Goal: Information Seeking & Learning: Learn about a topic

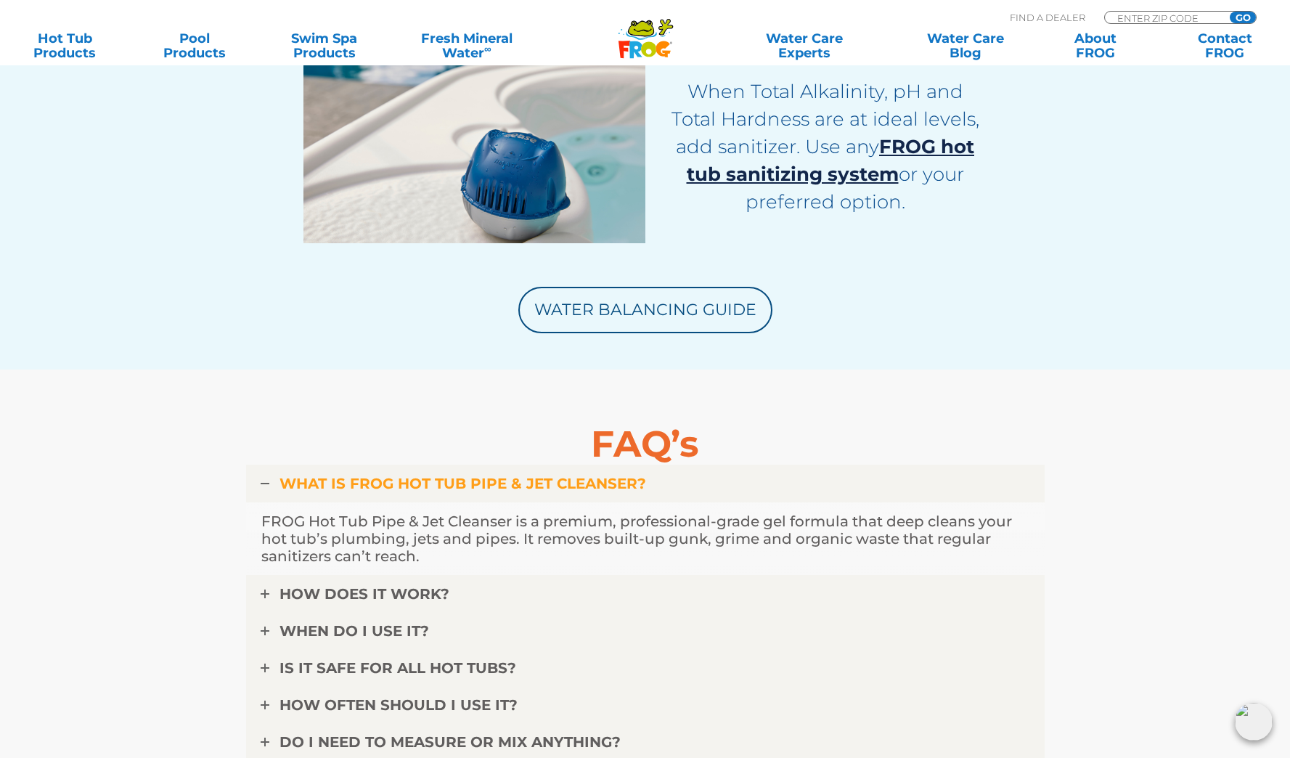
scroll to position [4428, 0]
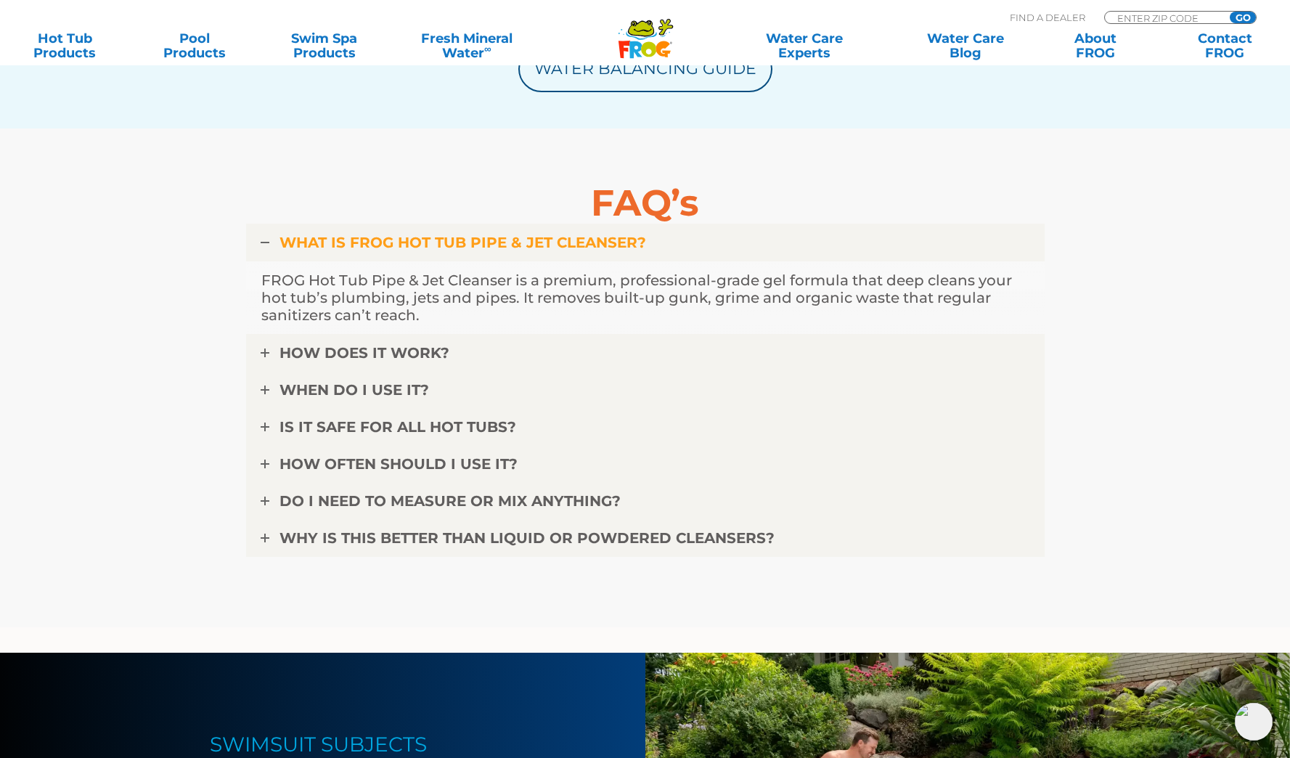
click at [388, 358] on span "HOW DOES IT WORK?" at bounding box center [364, 352] width 170 height 17
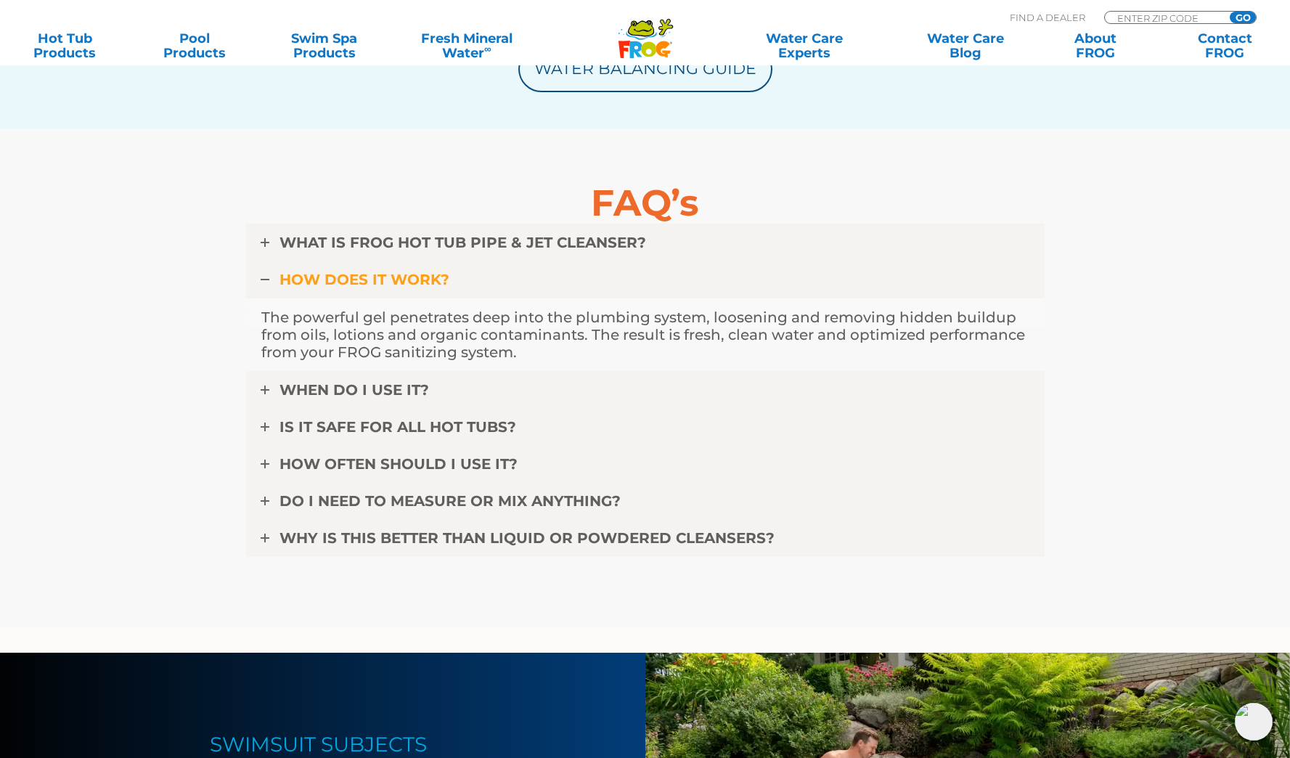
click at [343, 380] on link "WHEN DO I USE IT?" at bounding box center [645, 390] width 799 height 38
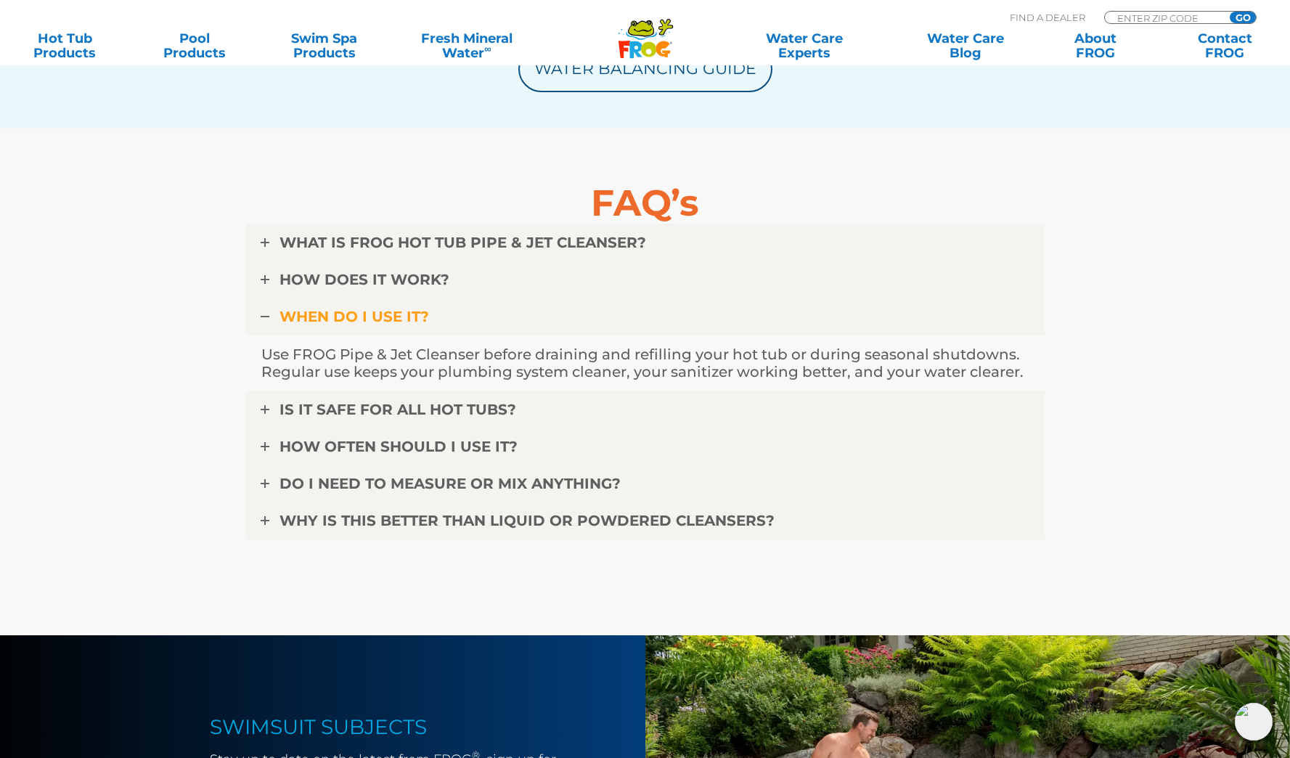
click at [356, 407] on span "IS IT SAFE FOR ALL HOT TUBS?" at bounding box center [397, 409] width 237 height 17
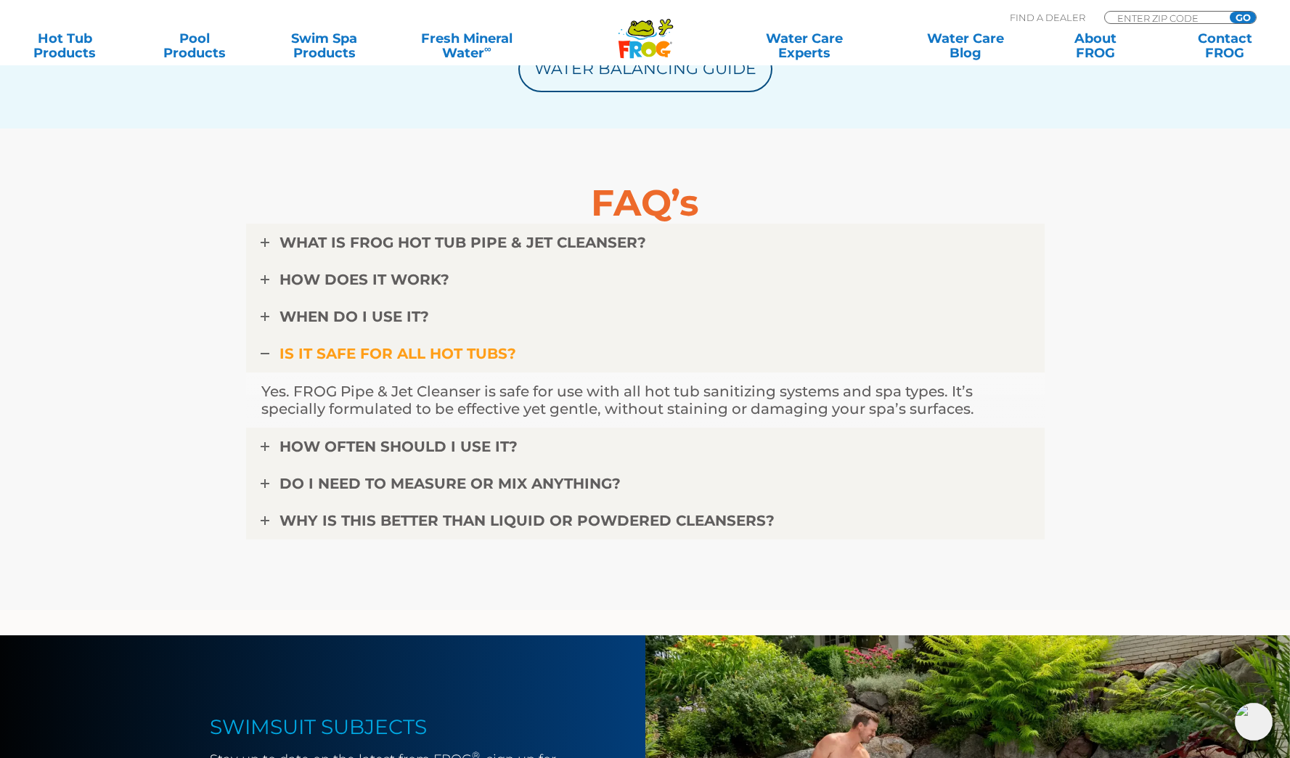
click at [354, 446] on span "HOW OFTEN SHOULD I USE IT?" at bounding box center [398, 446] width 238 height 17
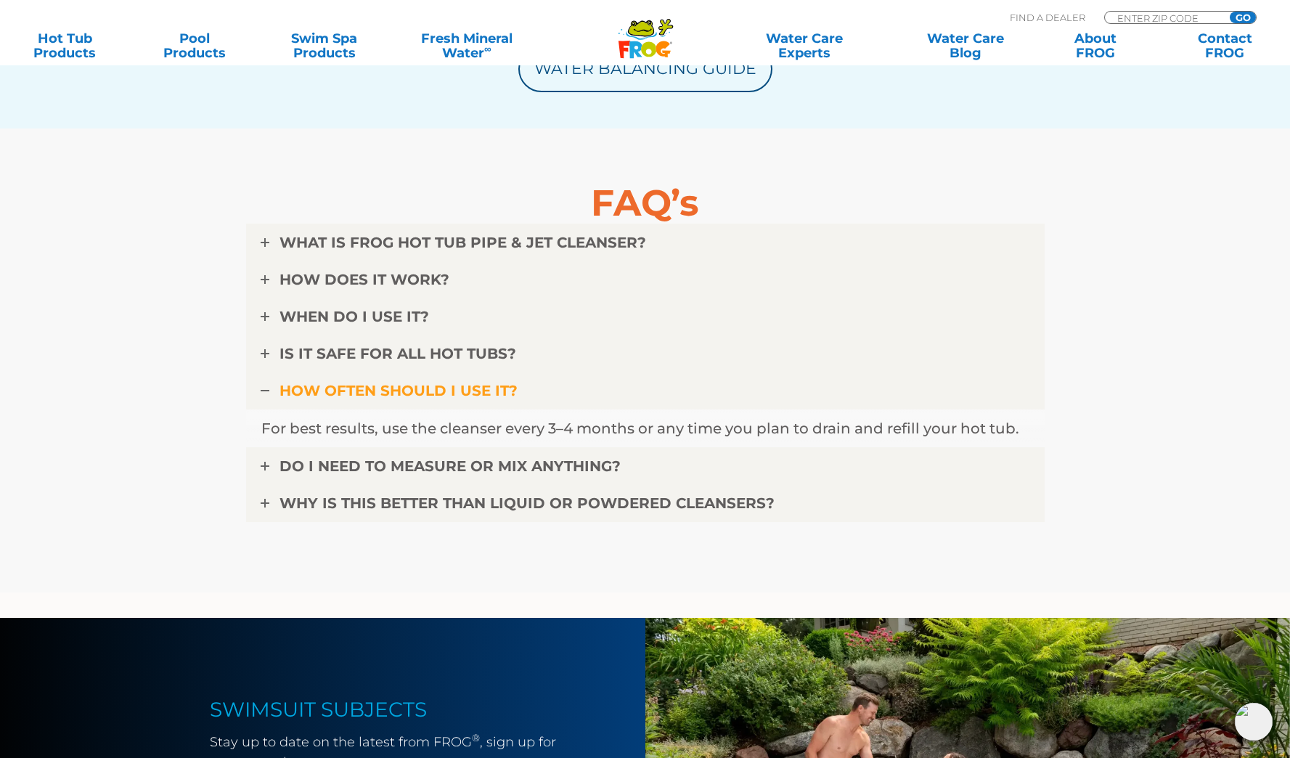
click at [354, 462] on span "DO I NEED TO MEASURE OR MIX ANYTHING?" at bounding box center [449, 465] width 341 height 17
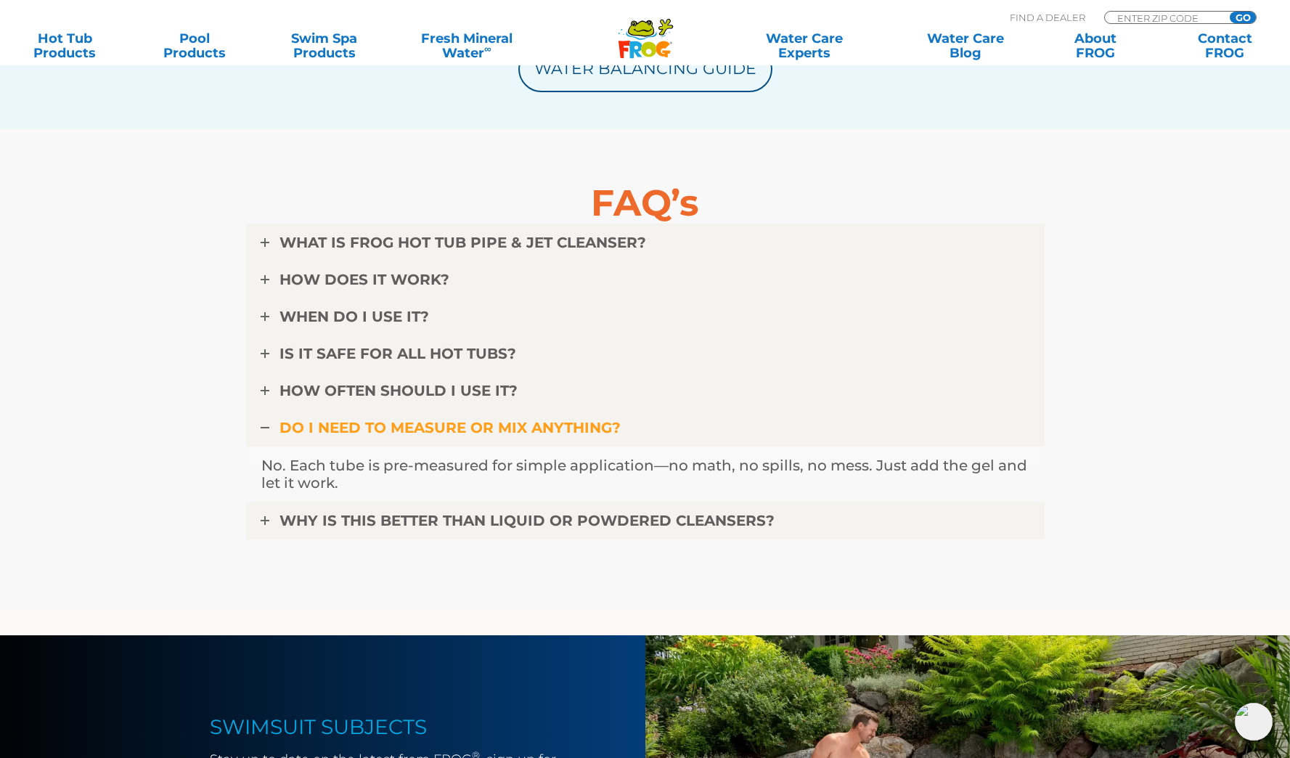
click at [348, 519] on span "WHY IS THIS BETTER THAN LIQUID OR POWDERED CLEANSERS?" at bounding box center [526, 520] width 495 height 17
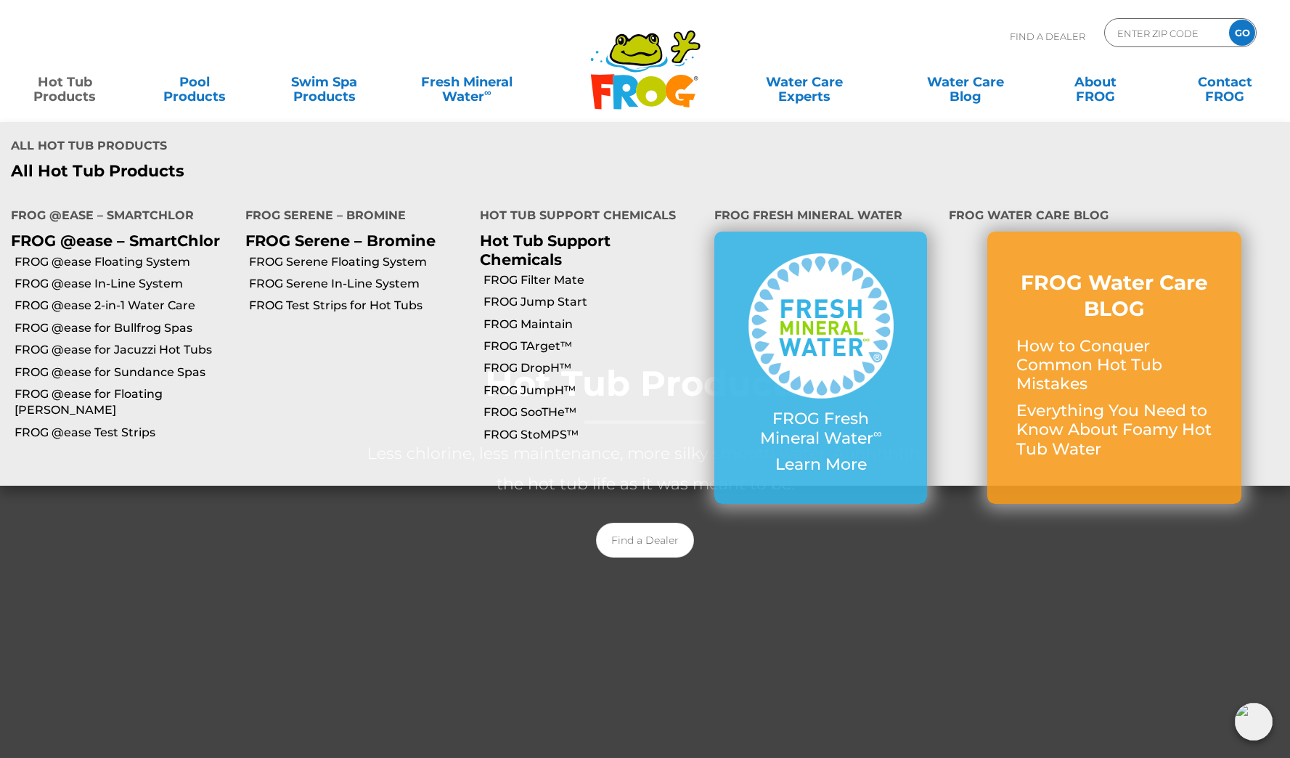
click at [518, 338] on link "FROG TArget™" at bounding box center [593, 346] width 220 height 16
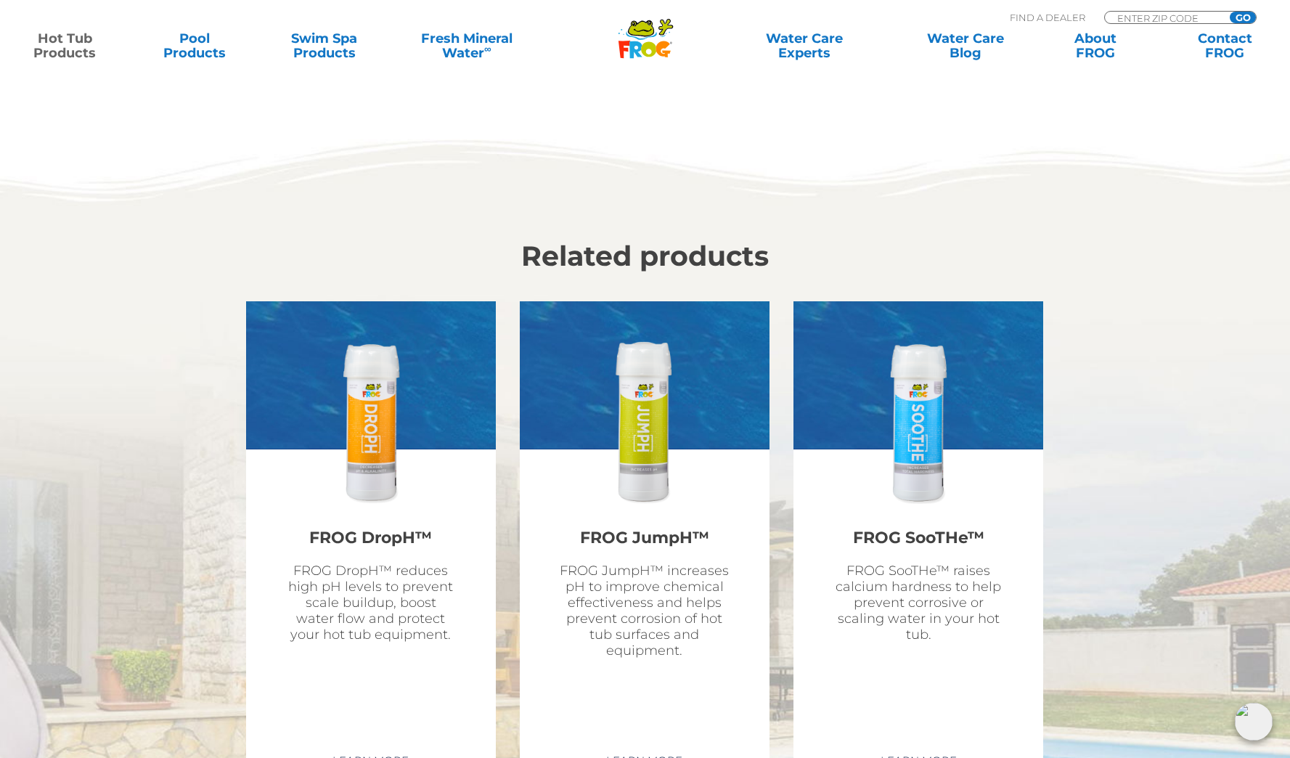
scroll to position [5490, 0]
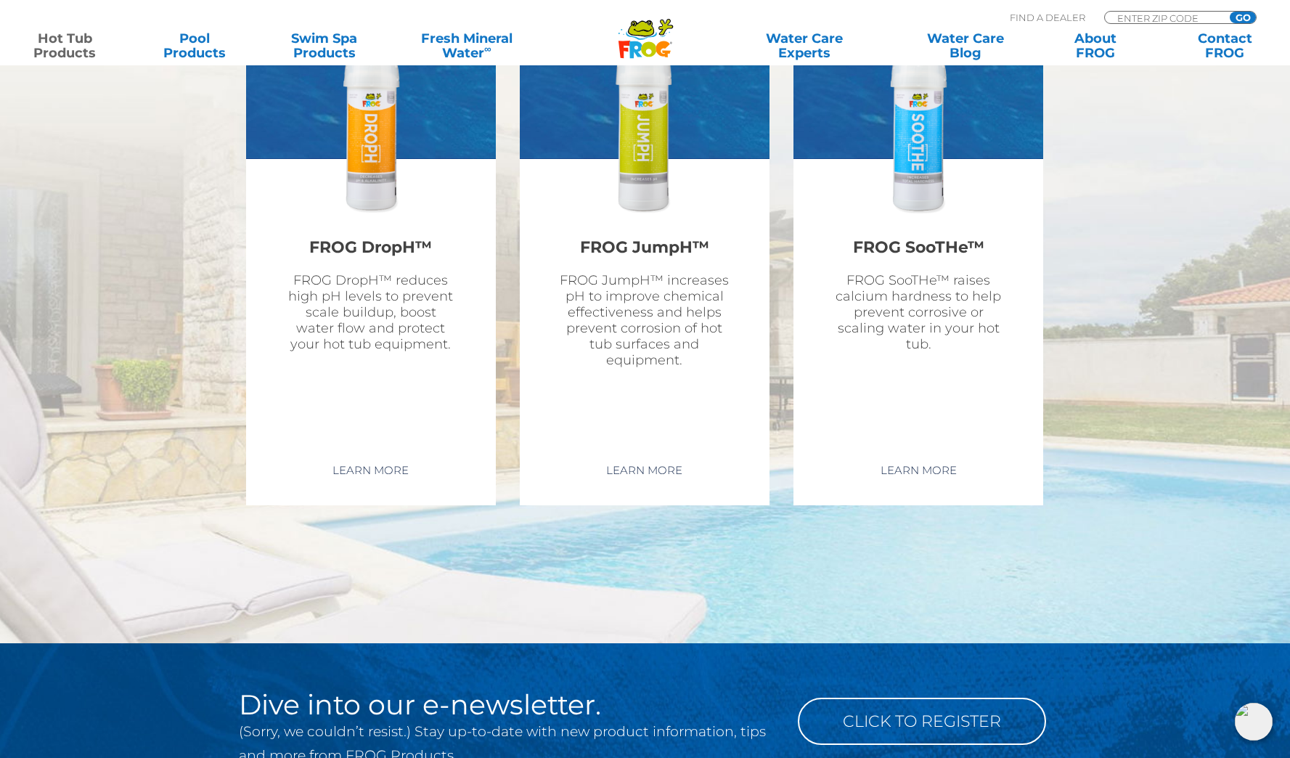
click at [944, 332] on p "FROG SooTHe™ raises calcium hardness to help prevent corrosive or scaling water…" at bounding box center [918, 312] width 170 height 80
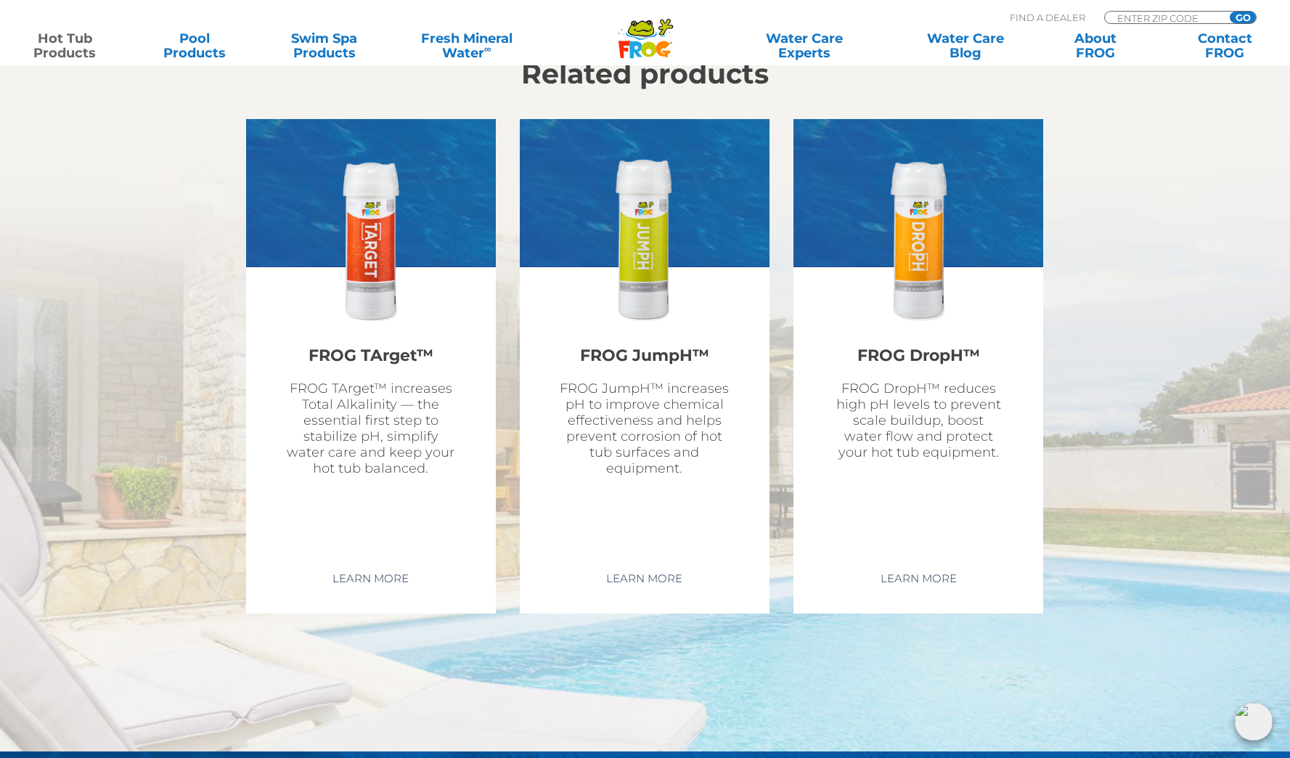
scroll to position [4646, 0]
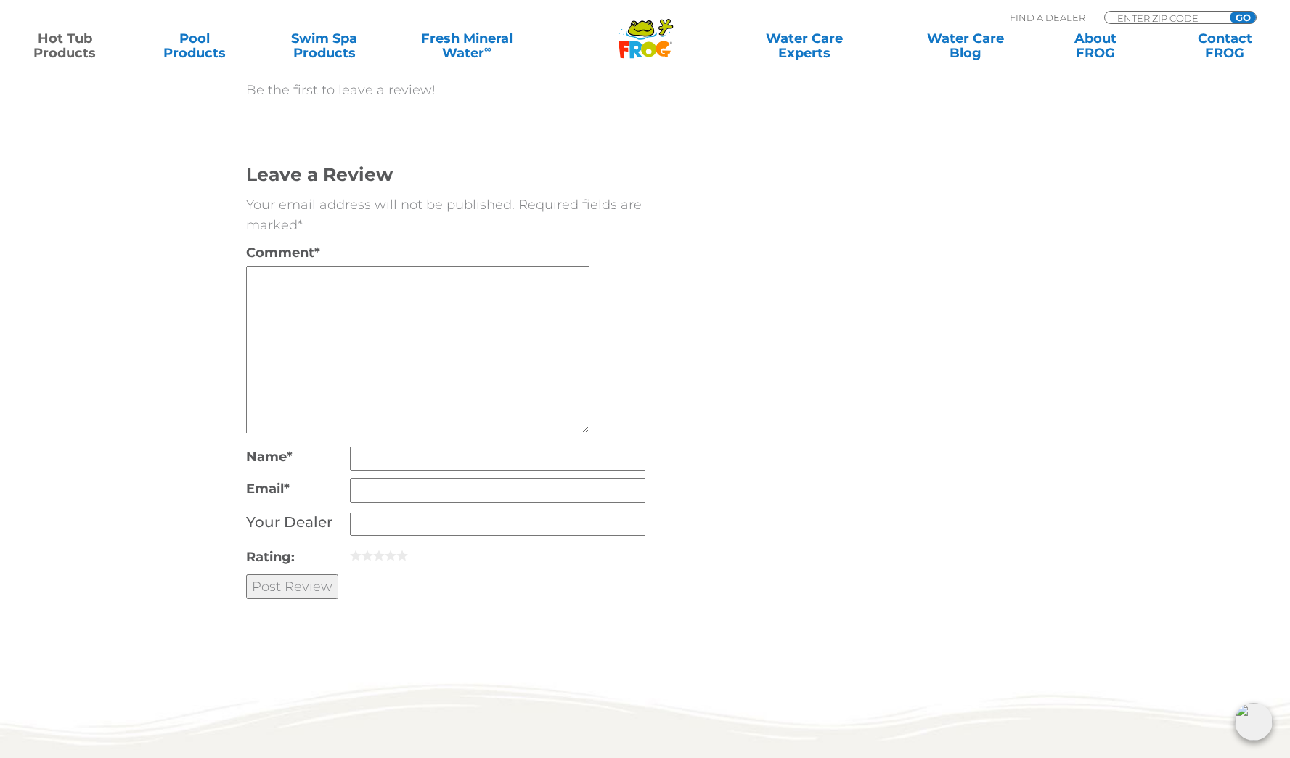
click at [69, 45] on link "Hot Tub Products" at bounding box center [65, 45] width 101 height 29
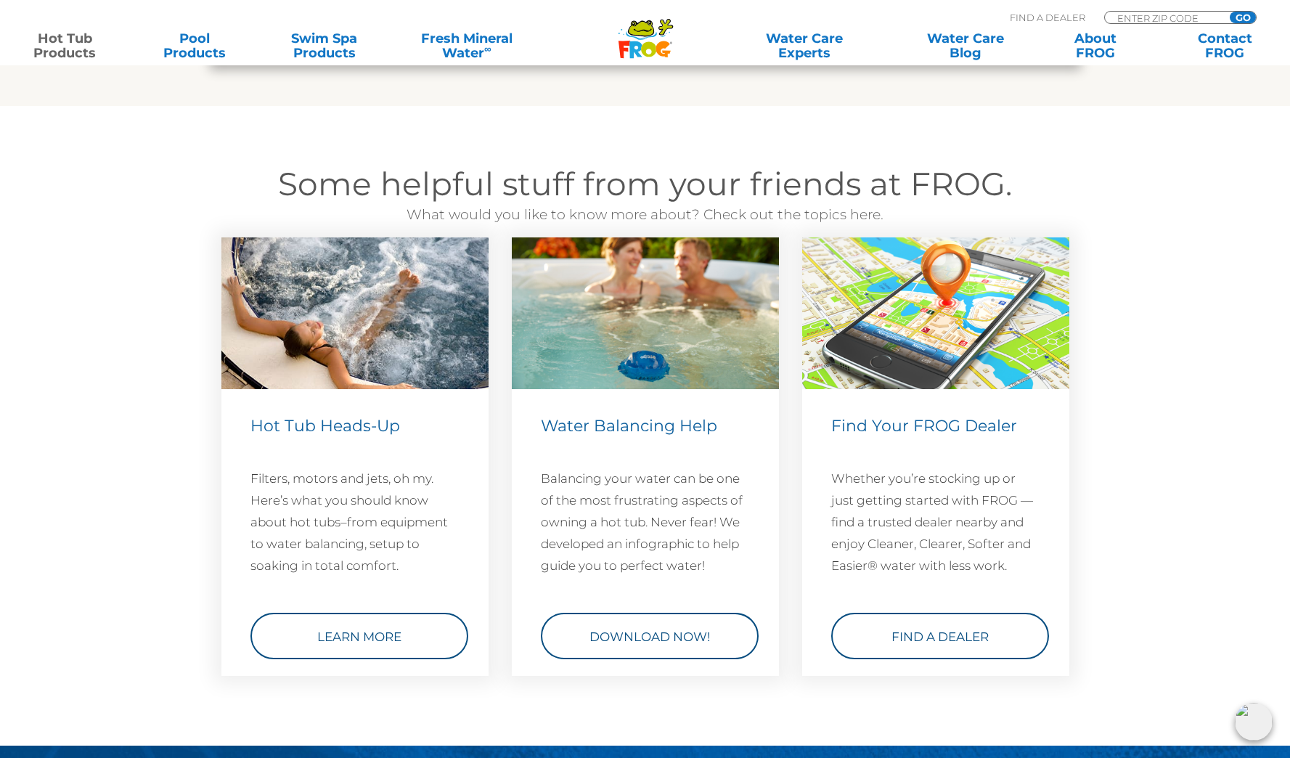
scroll to position [4211, 0]
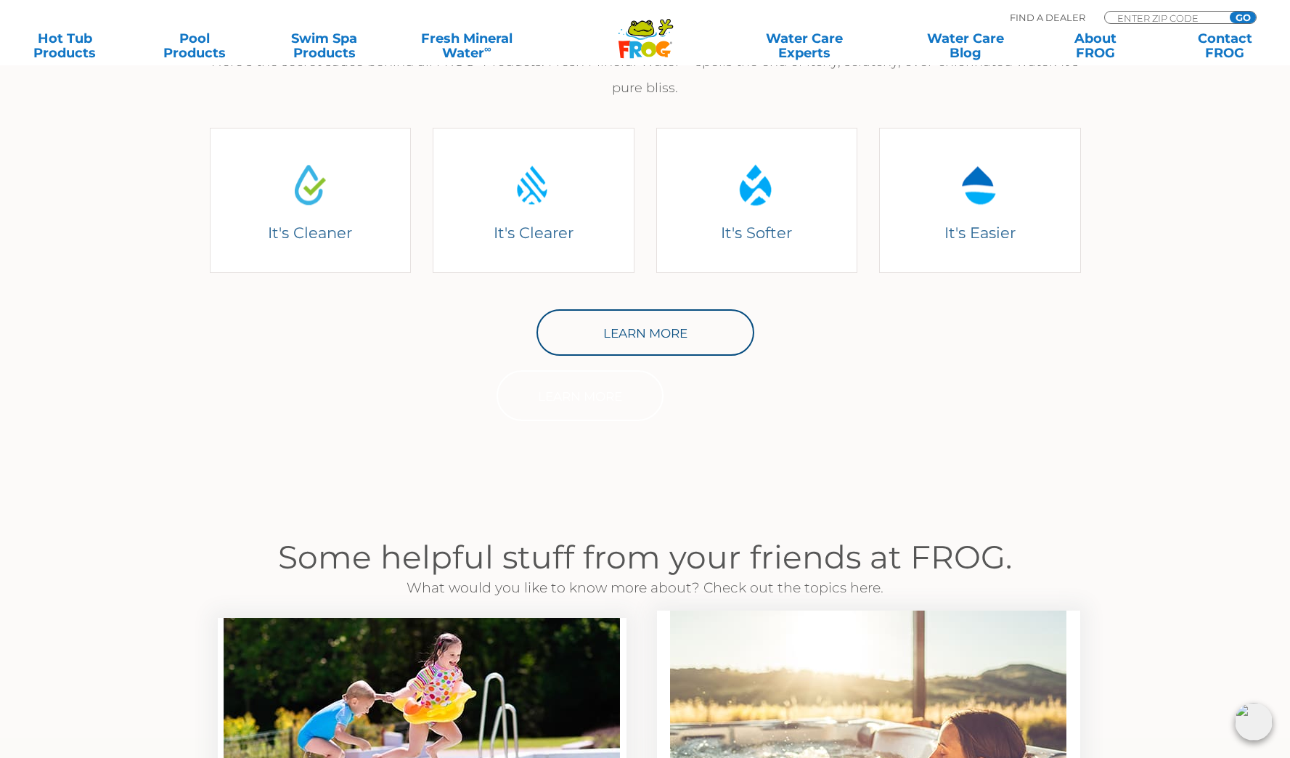
scroll to position [681, 0]
click at [647, 332] on link "Learn More" at bounding box center [645, 332] width 218 height 46
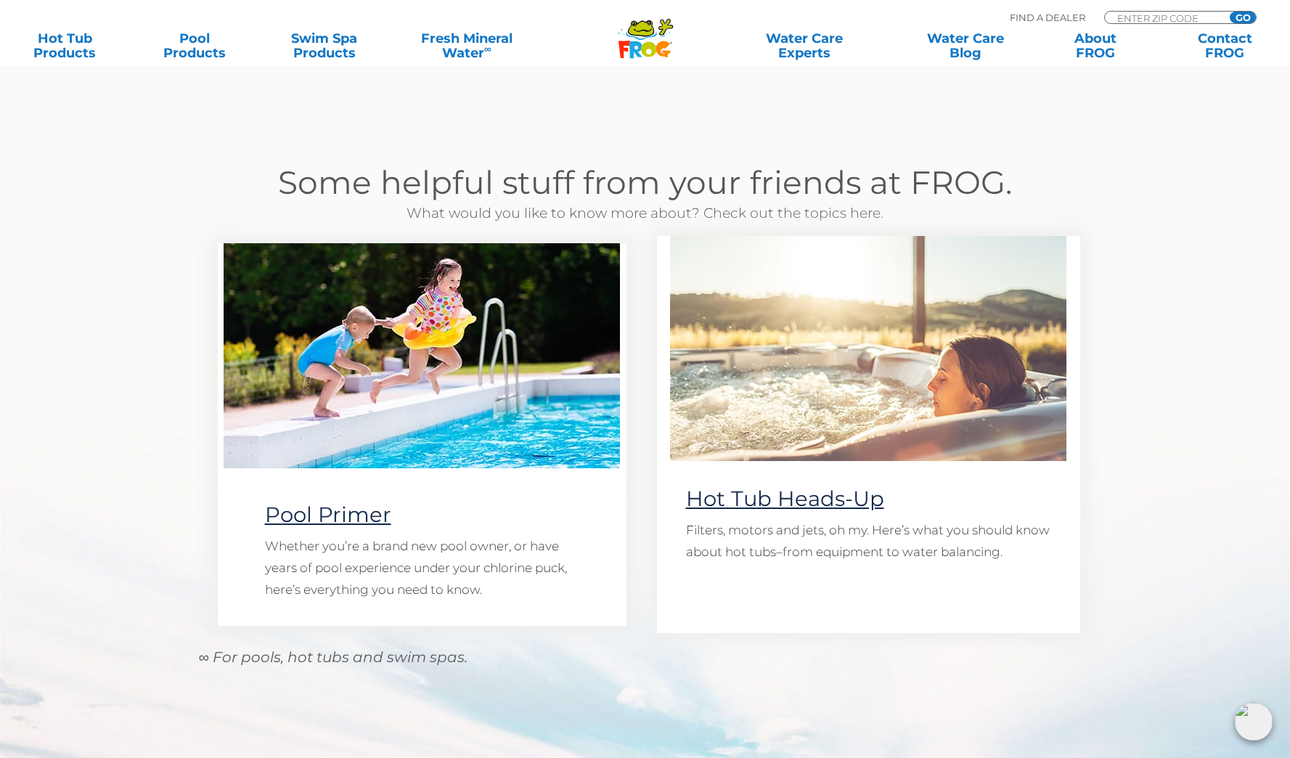
scroll to position [1064, 0]
